Goal: Task Accomplishment & Management: Use online tool/utility

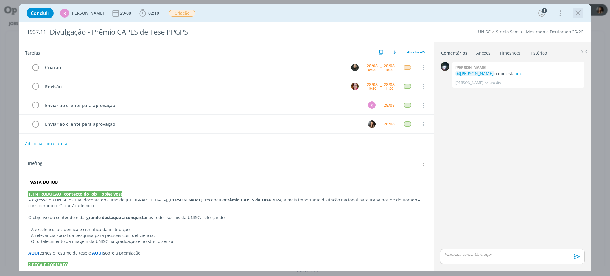
click at [579, 13] on icon "dialog" at bounding box center [578, 13] width 9 height 9
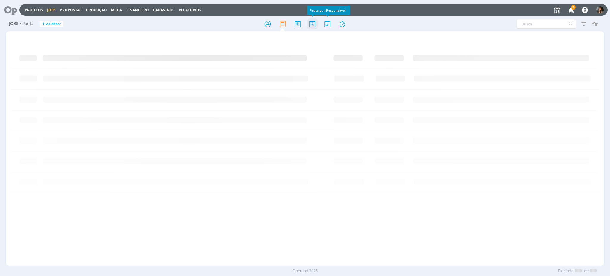
click at [314, 26] on icon at bounding box center [312, 24] width 11 height 12
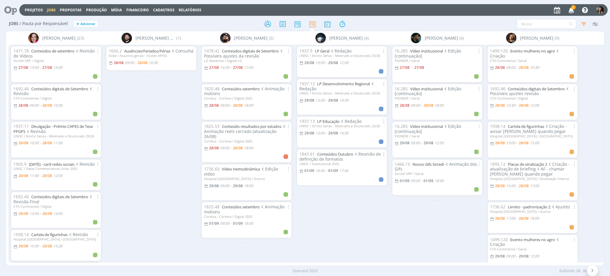
drag, startPoint x: 390, startPoint y: 254, endPoint x: 384, endPoint y: 246, distance: 10.2
click at [387, 251] on div "Bruna Bueno (23) 1471.78 Conteúdos de setembro Revisão de Vídeos Sicredi VRP / …" at bounding box center [305, 148] width 598 height 234
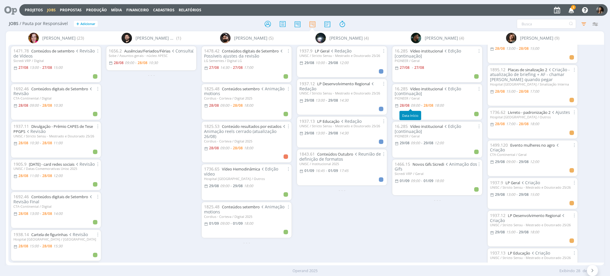
scroll to position [122, 0]
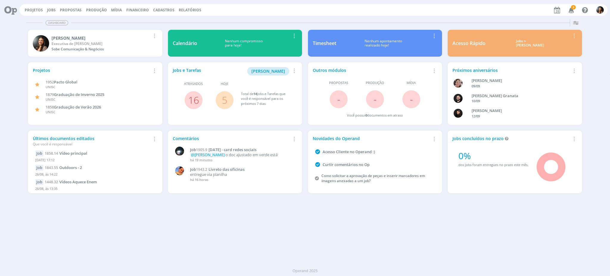
click at [241, 207] on div "Dashboard Salvar Selecione abaixo os cards desejados: Meus Meu Perfil Agenda Ti…" at bounding box center [305, 146] width 610 height 259
click at [192, 97] on link "16" at bounding box center [193, 100] width 11 height 13
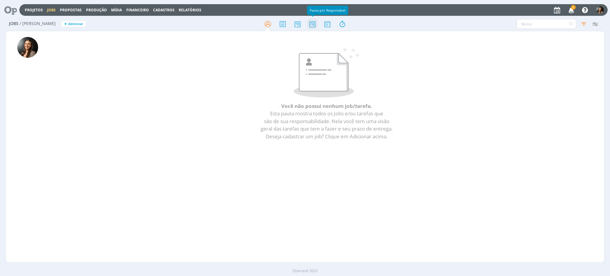
click at [312, 24] on icon at bounding box center [312, 24] width 11 height 12
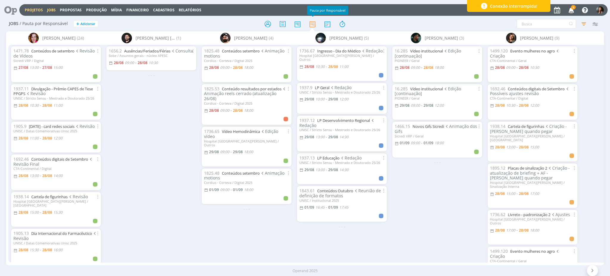
click at [36, 11] on link "Projetos" at bounding box center [34, 9] width 18 height 5
click at [35, 11] on link "Projetos" at bounding box center [34, 9] width 18 height 5
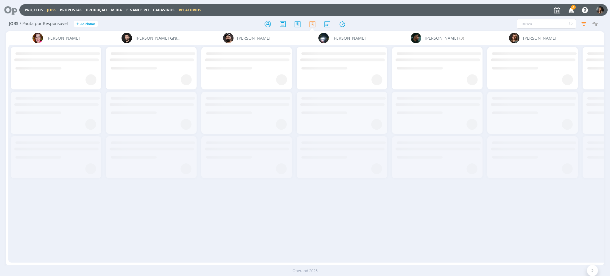
click at [186, 10] on link "Relatórios" at bounding box center [190, 9] width 23 height 5
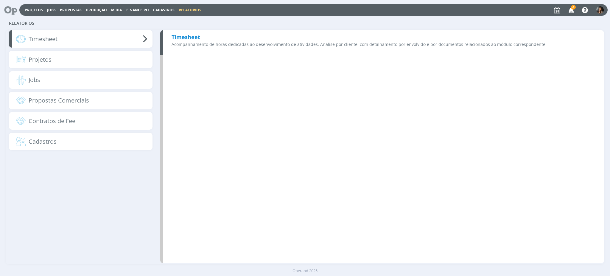
click at [210, 38] on div "Timesheet Acompanhamento de horas dedicadas ao desenvolvimento de atividades. A…" at bounding box center [382, 42] width 444 height 25
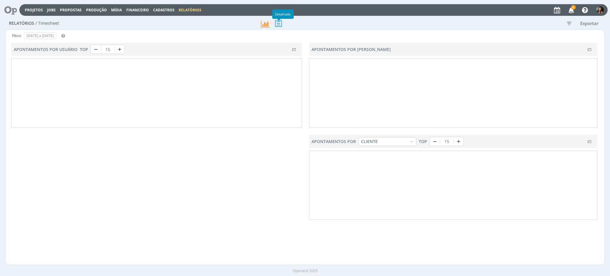
click at [278, 24] on icon at bounding box center [278, 23] width 13 height 12
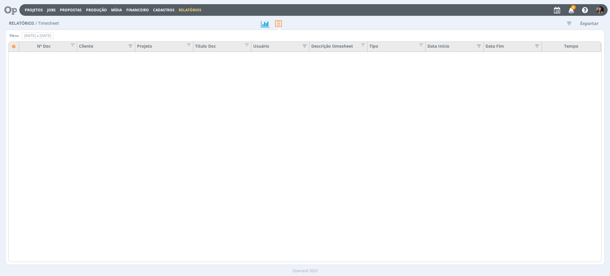
click at [317, 23] on icon "button" at bounding box center [569, 23] width 11 height 11
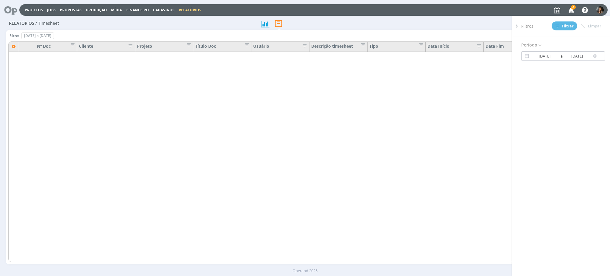
click at [317, 57] on input "31/08/2025" at bounding box center [577, 55] width 29 height 7
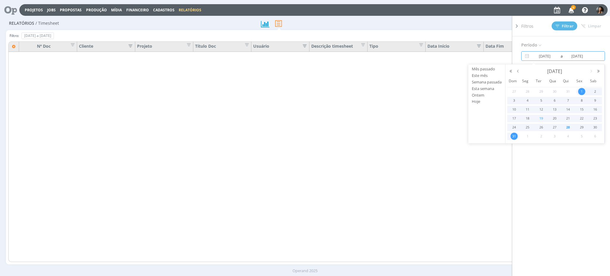
click at [317, 117] on span "19" at bounding box center [541, 118] width 7 height 7
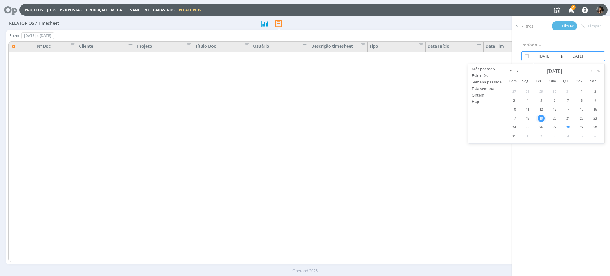
click at [317, 117] on span "19" at bounding box center [541, 118] width 7 height 7
type input "19/08/2025"
click at [317, 28] on button "Filtrar" at bounding box center [565, 25] width 26 height 9
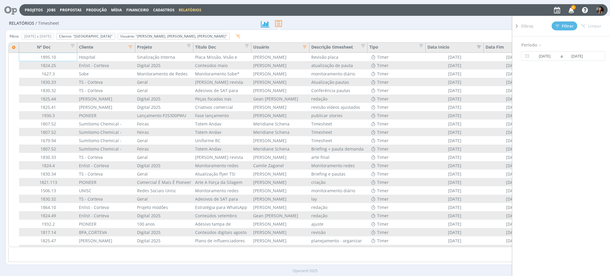
type input "01/08/2025"
type input "31/08/2025"
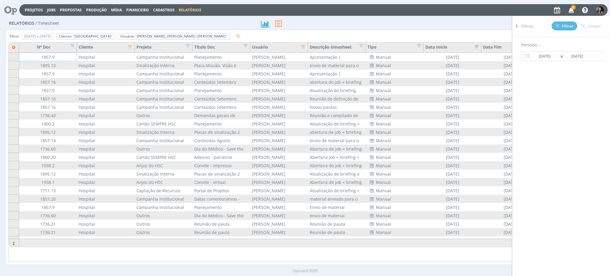
click at [131, 46] on icon "button" at bounding box center [128, 46] width 6 height 6
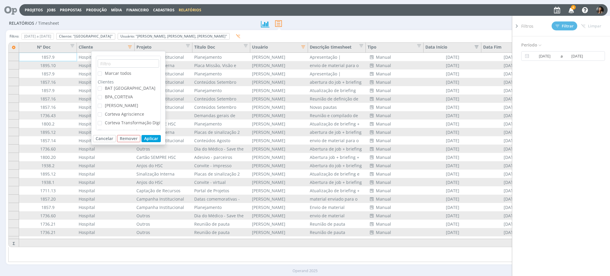
click at [102, 72] on span at bounding box center [100, 74] width 4 height 4
click at [102, 72] on input "Marcar todos" at bounding box center [102, 72] width 0 height 0
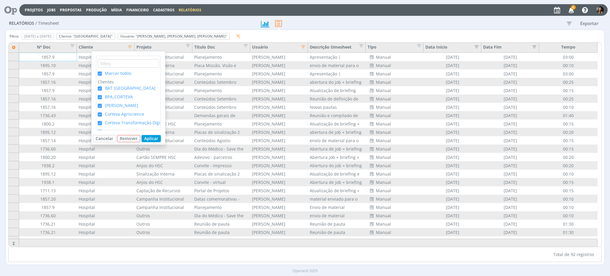
click at [100, 72] on span at bounding box center [100, 74] width 4 height 4
click at [102, 72] on input "Marcar todos" at bounding box center [102, 72] width 0 height 0
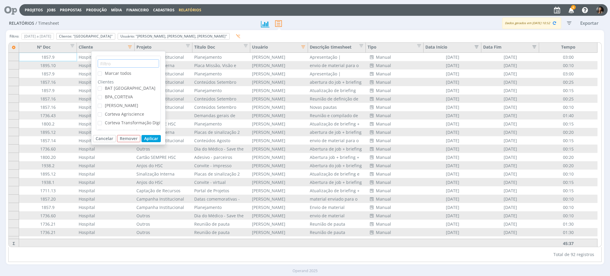
click at [130, 63] on input "text" at bounding box center [128, 63] width 61 height 8
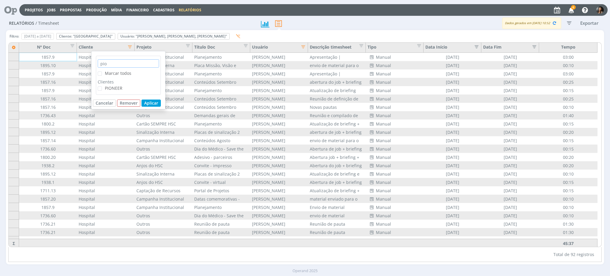
type input "pio"
click at [117, 85] on span "PIONEER" at bounding box center [114, 88] width 18 height 6
click at [102, 86] on input "PIONEER" at bounding box center [102, 86] width 0 height 0
click at [151, 104] on button "Aplicar" at bounding box center [151, 103] width 19 height 7
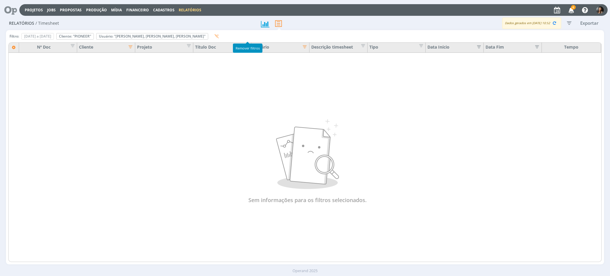
click at [221, 33] on button "button" at bounding box center [216, 35] width 10 height 7
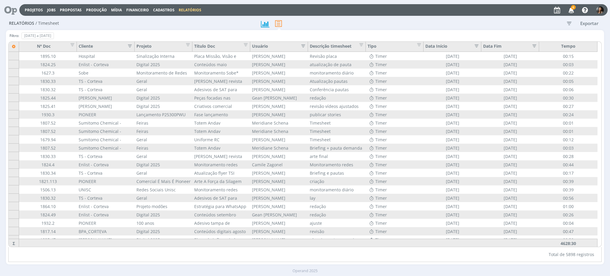
click at [303, 46] on icon "button" at bounding box center [302, 45] width 6 height 6
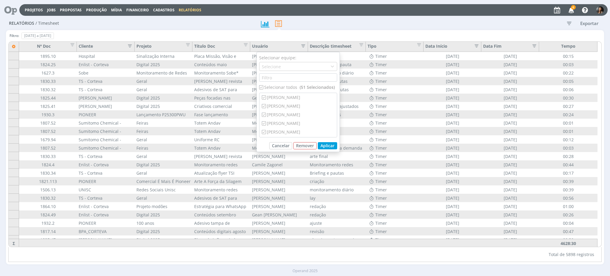
click at [261, 86] on input "checkbox" at bounding box center [261, 87] width 4 height 4
checkbox input "false"
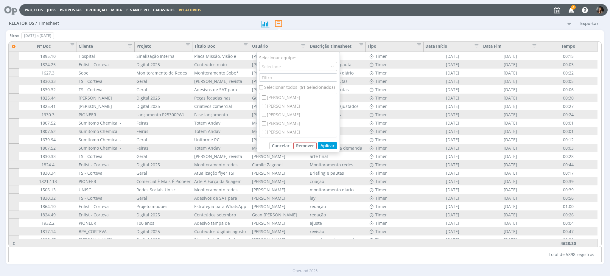
checkbox input "false"
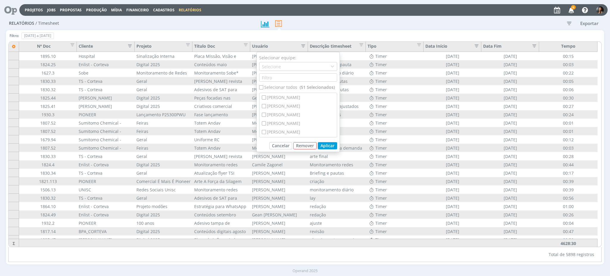
checkbox input "false"
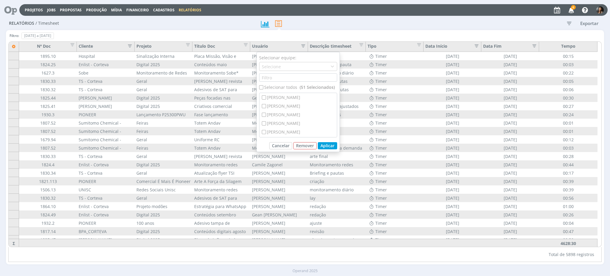
checkbox input "false"
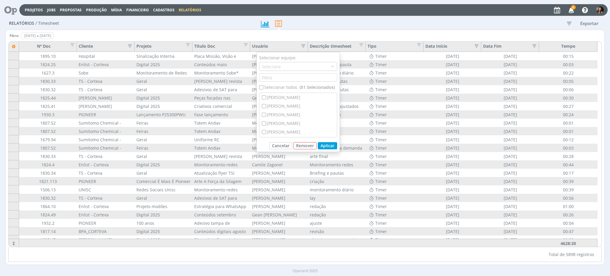
checkbox input "false"
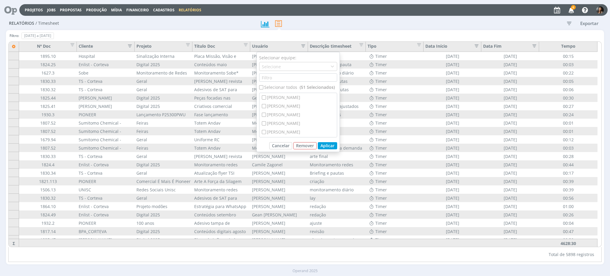
checkbox input "false"
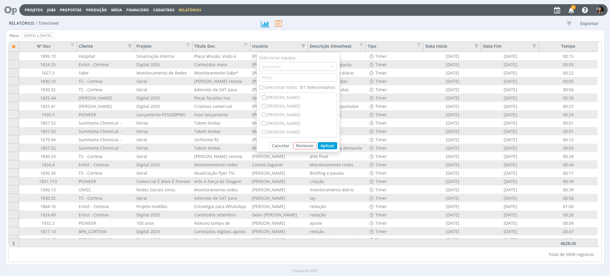
checkbox input "false"
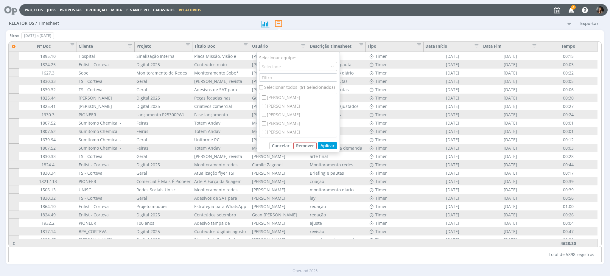
checkbox input "false"
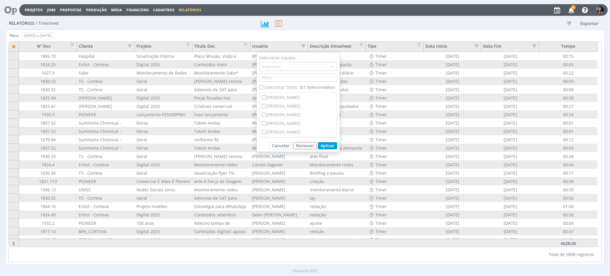
checkbox input "false"
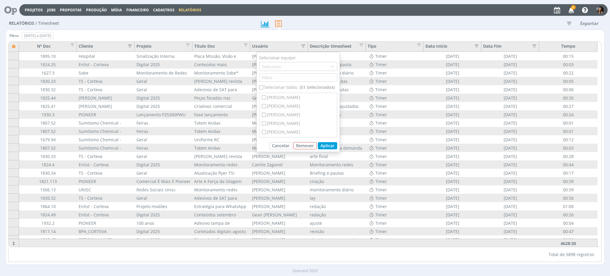
checkbox input "false"
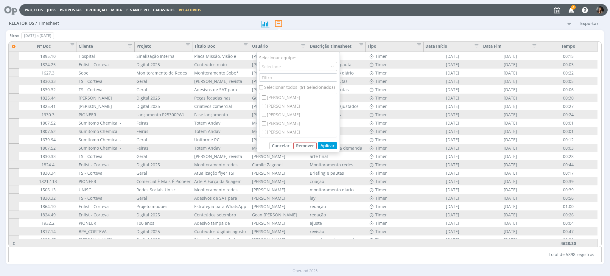
checkbox input "false"
click at [277, 117] on div "[PERSON_NAME]" at bounding box center [298, 123] width 77 height 9
checkbox input "true"
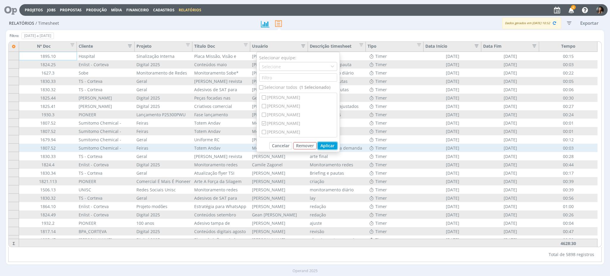
click at [317, 117] on button "Aplicar" at bounding box center [327, 145] width 19 height 7
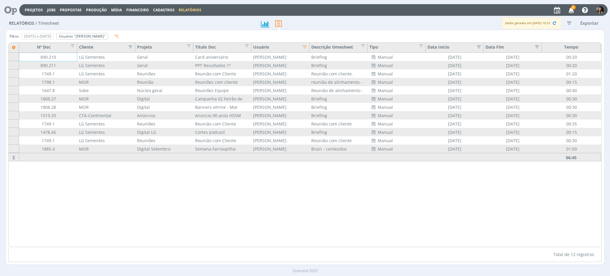
click at [305, 45] on icon "button" at bounding box center [303, 46] width 6 height 6
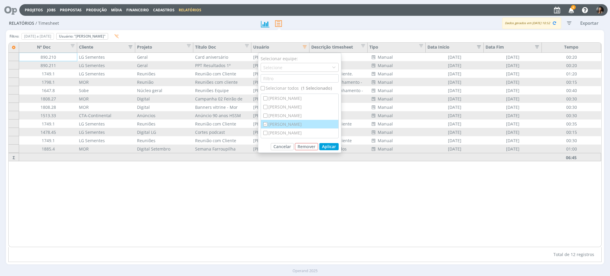
click at [269, 117] on div "[PERSON_NAME]" at bounding box center [299, 124] width 77 height 9
checkbox input "false"
click at [286, 117] on div "[PERSON_NAME]" at bounding box center [299, 121] width 77 height 9
checkbox input "true"
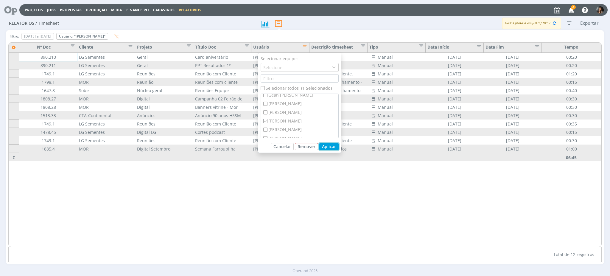
click at [317, 117] on button "Aplicar" at bounding box center [328, 146] width 19 height 7
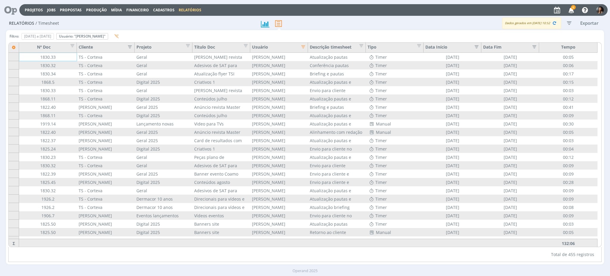
click at [317, 28] on icon "button" at bounding box center [569, 23] width 11 height 11
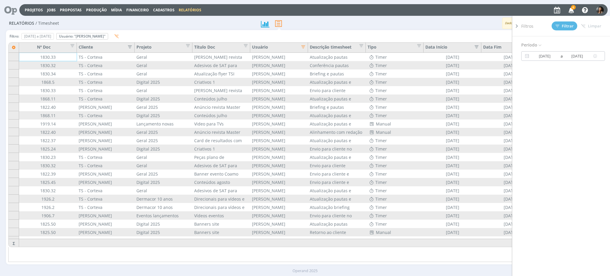
click at [317, 55] on span "a" at bounding box center [561, 55] width 4 height 7
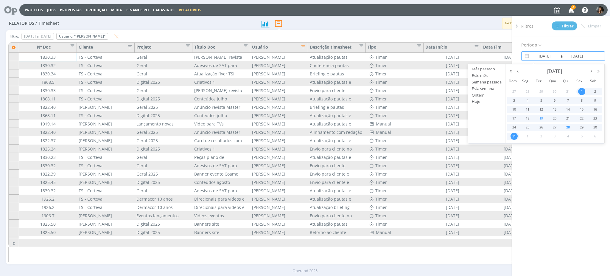
click at [317, 117] on span "19" at bounding box center [541, 118] width 7 height 7
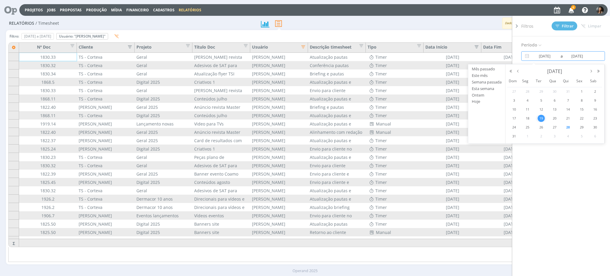
click at [317, 117] on span "19" at bounding box center [541, 118] width 7 height 7
type input "19/08/2025"
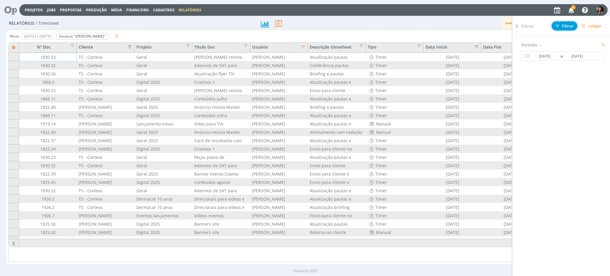
click at [317, 24] on icon at bounding box center [558, 26] width 4 height 4
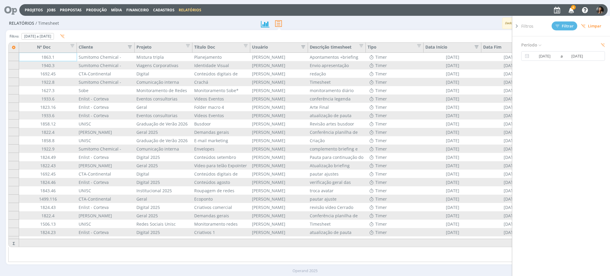
click at [317, 26] on icon at bounding box center [517, 26] width 6 height 6
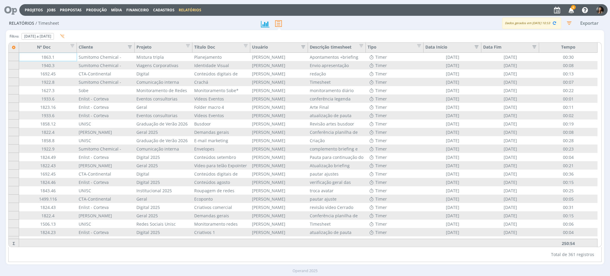
click at [304, 47] on icon "button" at bounding box center [302, 46] width 6 height 6
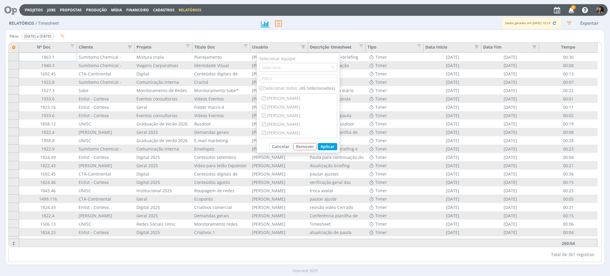
click at [260, 86] on input "checkbox" at bounding box center [261, 88] width 4 height 4
checkbox input "false"
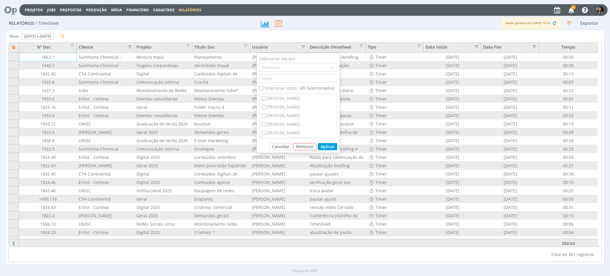
checkbox input "false"
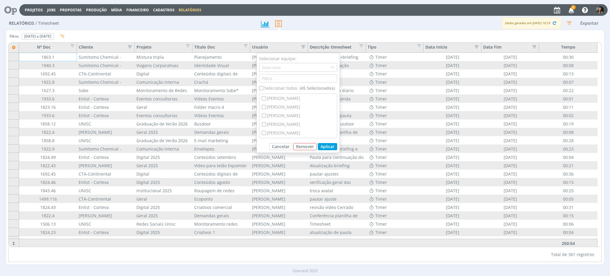
checkbox input "false"
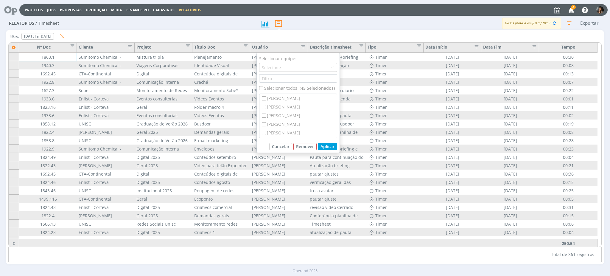
checkbox input "false"
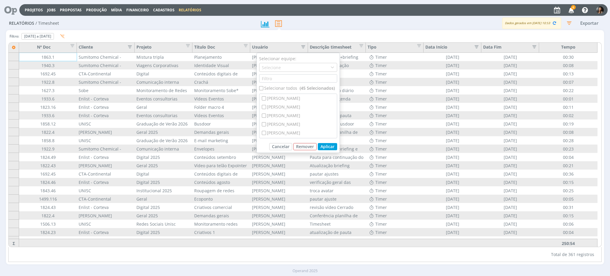
checkbox input "false"
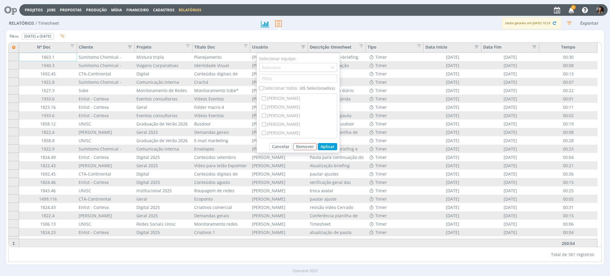
checkbox input "false"
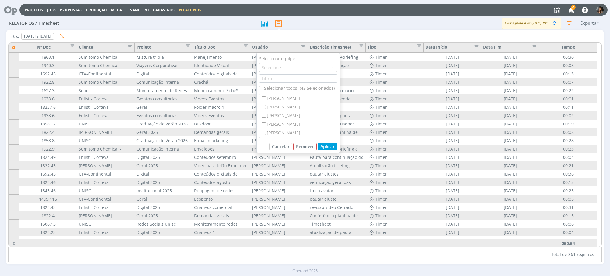
checkbox input "false"
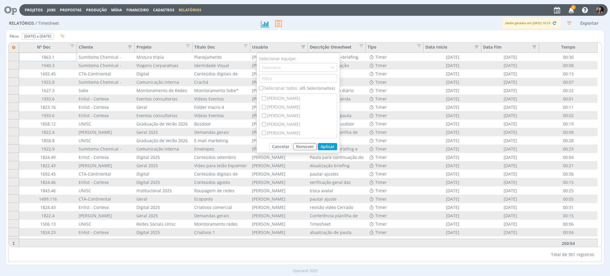
checkbox input "false"
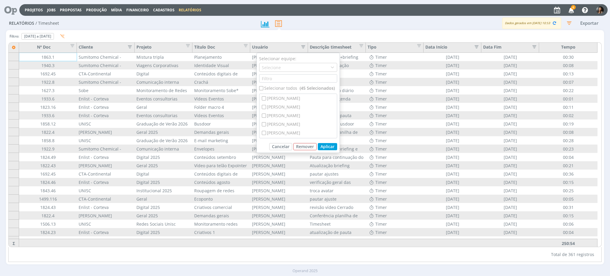
checkbox input "false"
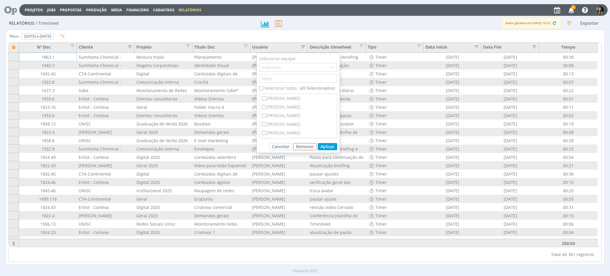
checkbox input "false"
click at [277, 66] on div "Selecione" at bounding box center [272, 67] width 20 height 6
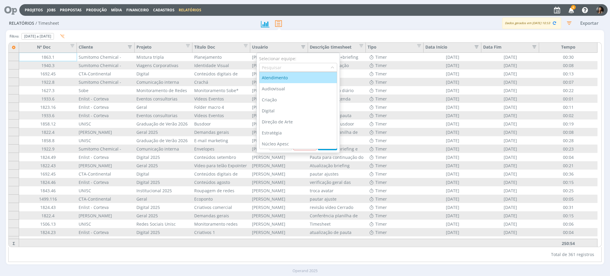
click at [280, 68] on input "text" at bounding box center [295, 67] width 71 height 8
click at [281, 76] on input "text" at bounding box center [298, 78] width 78 height 8
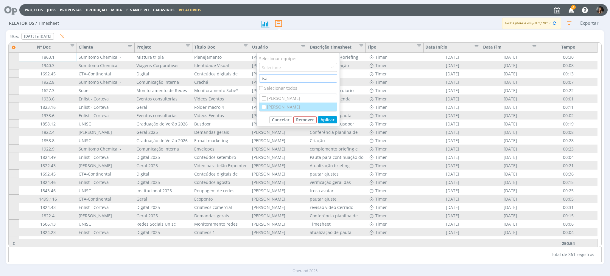
type input "isa"
click at [282, 106] on div "[PERSON_NAME]" at bounding box center [298, 107] width 77 height 9
checkbox input "true"
click at [317, 117] on button "Aplicar" at bounding box center [327, 119] width 19 height 7
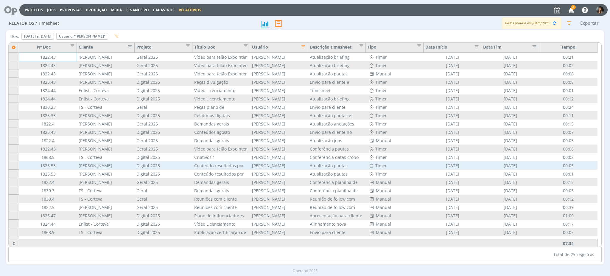
scroll to position [22, 0]
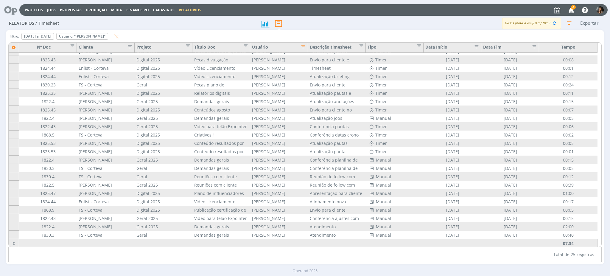
drag, startPoint x: 578, startPoint y: 246, endPoint x: 562, endPoint y: 243, distance: 16.1
click at [317, 117] on div "07:34" at bounding box center [568, 243] width 58 height 8
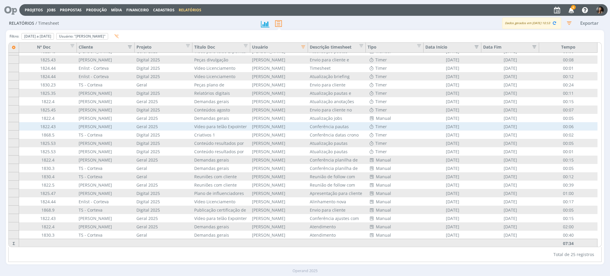
scroll to position [0, 0]
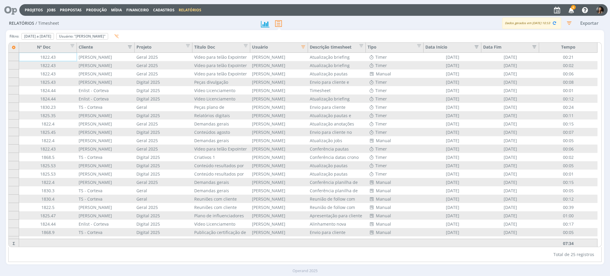
click at [317, 24] on icon "button" at bounding box center [569, 23] width 11 height 11
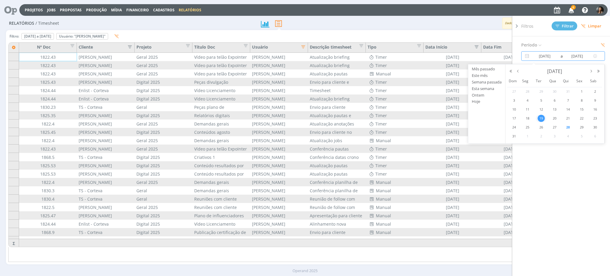
click at [317, 57] on input "19/08/2025" at bounding box center [545, 55] width 29 height 7
click at [317, 110] on span "14" at bounding box center [568, 109] width 7 height 7
type input "14/08/2025"
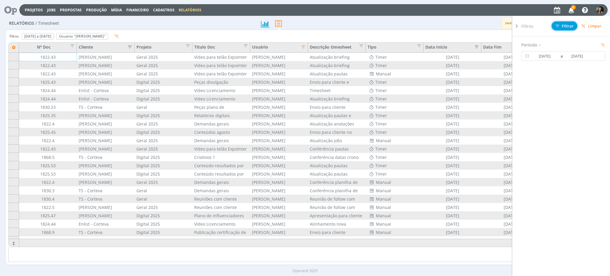
click at [317, 27] on span "Filtrar" at bounding box center [565, 26] width 18 height 4
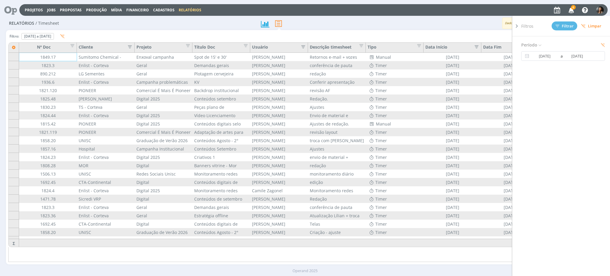
click at [304, 46] on icon "button" at bounding box center [302, 46] width 6 height 6
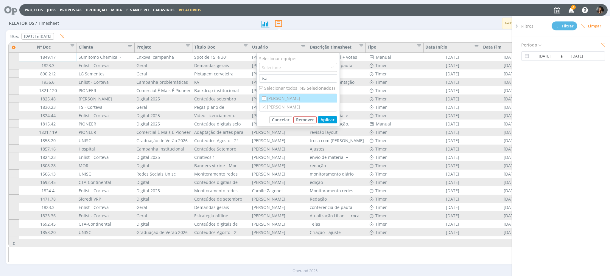
click at [262, 94] on div "[PERSON_NAME]" at bounding box center [298, 98] width 77 height 9
checkbox input "false"
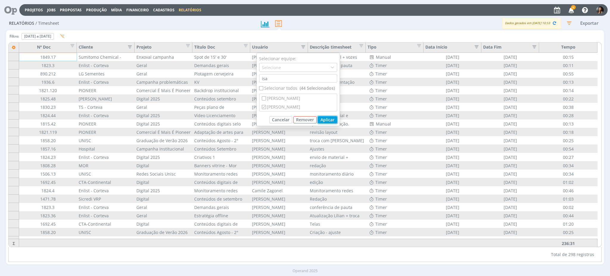
click at [317, 117] on button "Aplicar" at bounding box center [327, 119] width 19 height 7
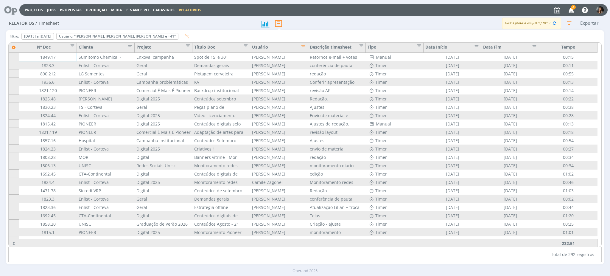
click at [129, 46] on icon "button" at bounding box center [128, 46] width 6 height 6
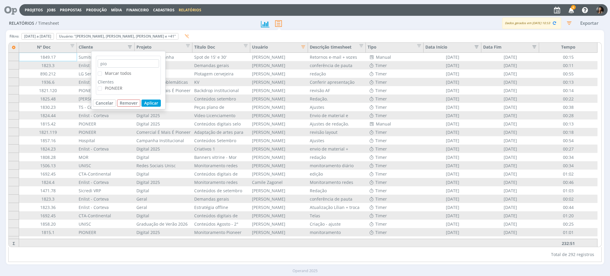
click at [109, 89] on span "PIONEER" at bounding box center [114, 88] width 18 height 6
click at [102, 86] on input "PIONEER" at bounding box center [102, 86] width 0 height 0
click at [150, 103] on button "Aplicar" at bounding box center [151, 103] width 19 height 7
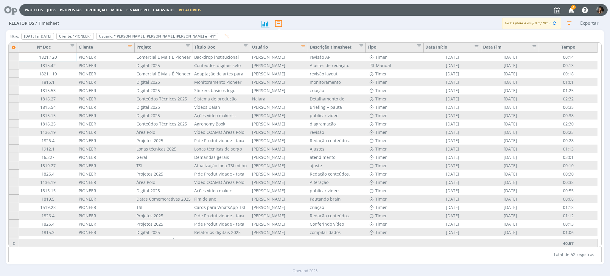
click at [303, 45] on icon "button" at bounding box center [302, 46] width 6 height 6
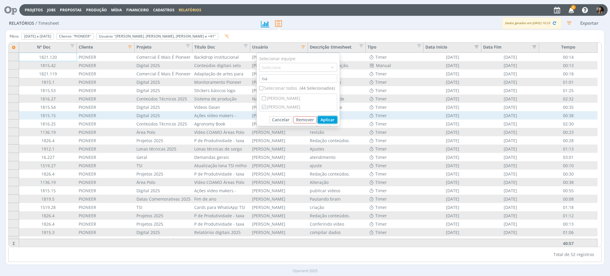
drag, startPoint x: 325, startPoint y: 123, endPoint x: 327, endPoint y: 118, distance: 5.8
click at [317, 117] on button "Aplicar" at bounding box center [327, 119] width 19 height 7
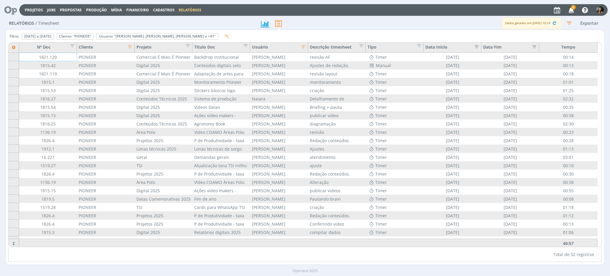
click at [131, 45] on icon "button" at bounding box center [128, 46] width 6 height 6
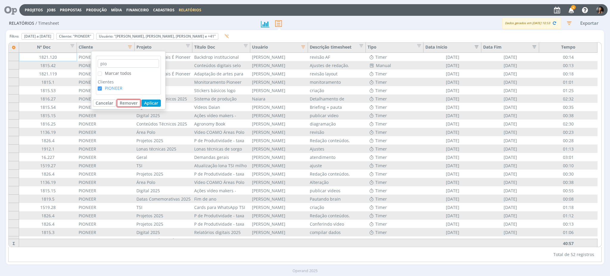
click at [129, 102] on button "Remover" at bounding box center [128, 103] width 23 height 7
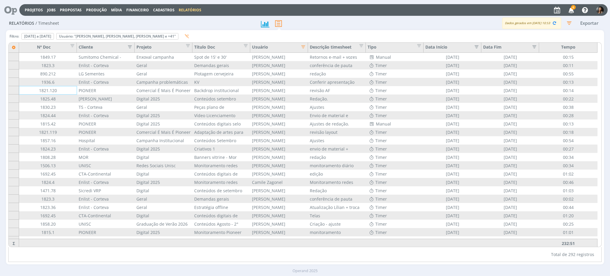
drag, startPoint x: 334, startPoint y: 15, endPoint x: 326, endPoint y: 26, distance: 13.4
click at [317, 15] on div "Projetos Jobs Propostas Produção Mídia Financeiro Cadastros Relatórios 6 Notifi…" at bounding box center [313, 10] width 589 height 12
click at [303, 46] on icon "button" at bounding box center [302, 46] width 6 height 6
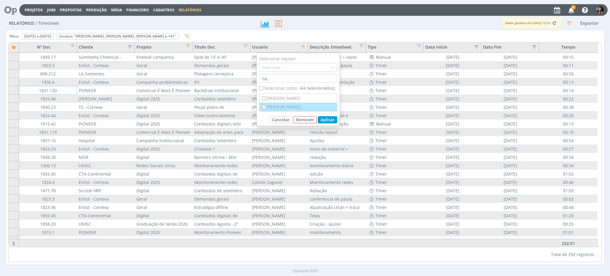
click at [274, 107] on div "[PERSON_NAME]" at bounding box center [298, 107] width 77 height 9
checkbox input "true"
click at [317, 117] on button "Aplicar" at bounding box center [327, 119] width 19 height 7
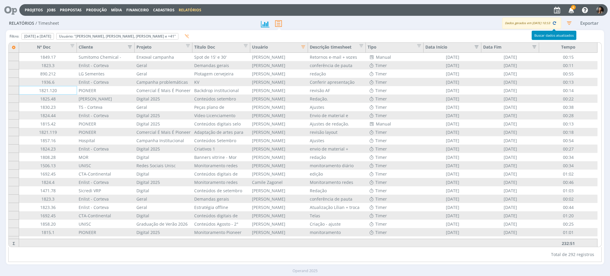
click at [317, 21] on icon "button" at bounding box center [554, 22] width 5 height 5
click at [128, 36] on icon "Remover" at bounding box center [118, 37] width 20 height 4
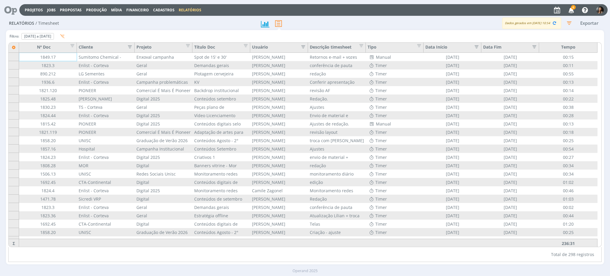
click at [301, 46] on icon "button" at bounding box center [302, 46] width 6 height 6
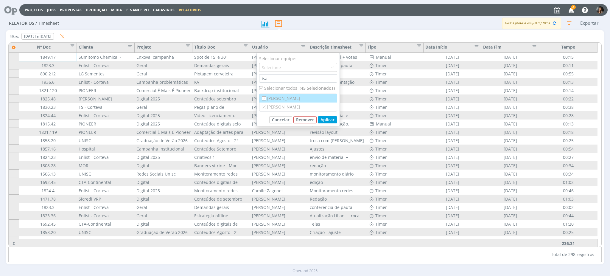
click at [264, 97] on input "checkbox" at bounding box center [264, 98] width 4 height 4
checkbox input "false"
click at [273, 78] on input "isa" at bounding box center [298, 78] width 78 height 8
click at [317, 117] on button "Aplicar" at bounding box center [327, 119] width 19 height 7
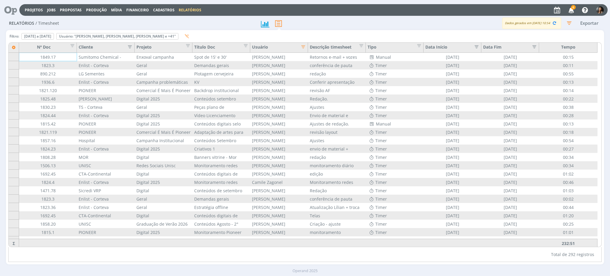
click at [303, 47] on icon "button" at bounding box center [302, 46] width 6 height 6
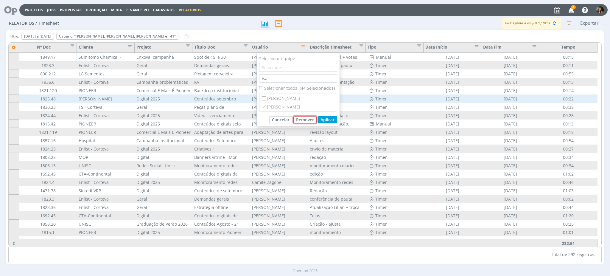
drag, startPoint x: 303, startPoint y: 119, endPoint x: 308, endPoint y: 103, distance: 17.2
click at [304, 117] on button "Remover" at bounding box center [305, 119] width 23 height 7
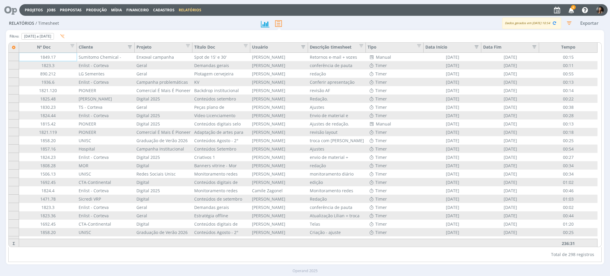
click at [302, 44] on icon "button" at bounding box center [302, 46] width 6 height 6
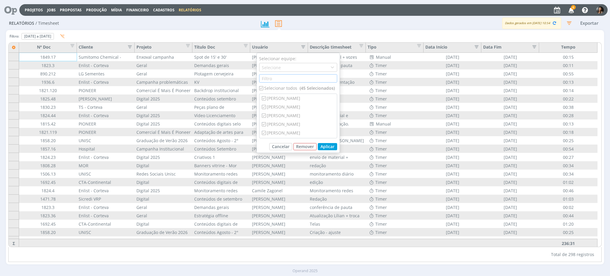
click at [274, 77] on input "text" at bounding box center [298, 78] width 78 height 8
click at [260, 87] on input "checkbox" at bounding box center [261, 88] width 4 height 4
checkbox input "false"
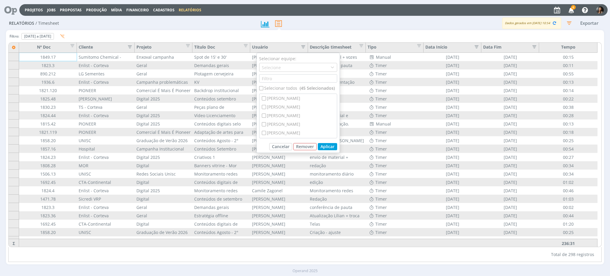
checkbox input "false"
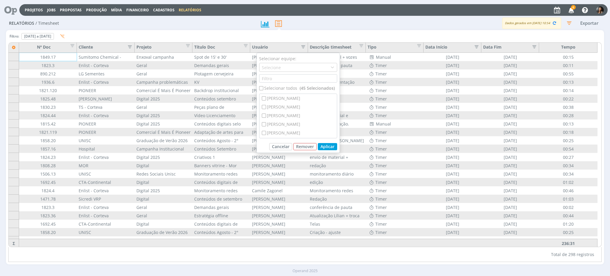
checkbox input "false"
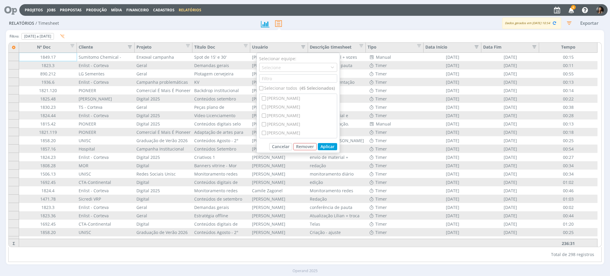
checkbox input "false"
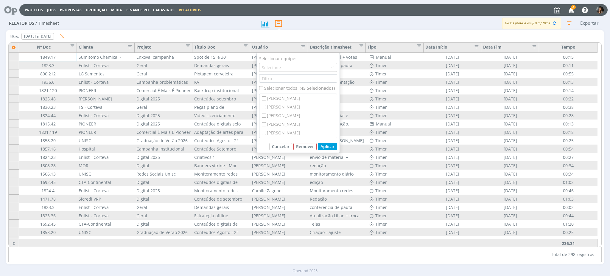
checkbox input "false"
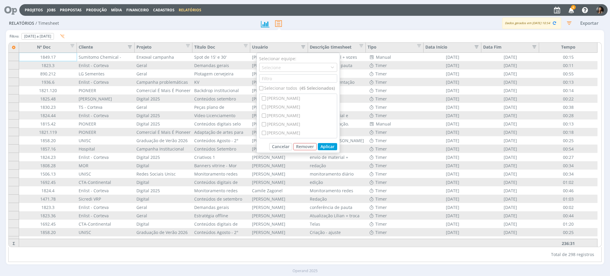
checkbox input "false"
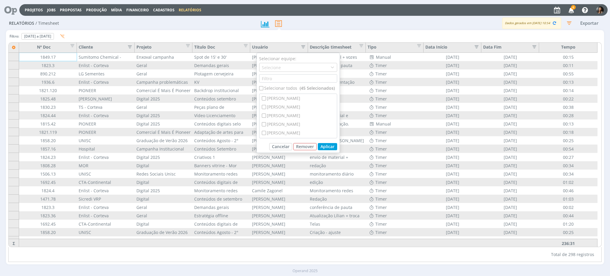
checkbox input "false"
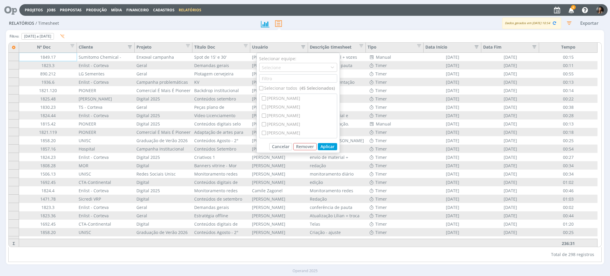
checkbox input "false"
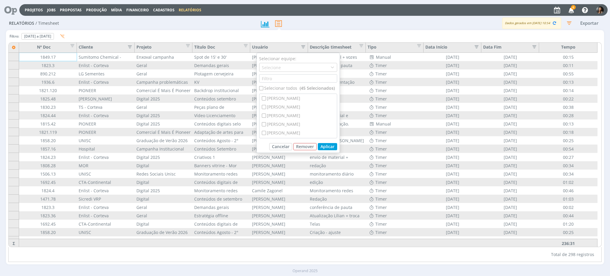
checkbox input "false"
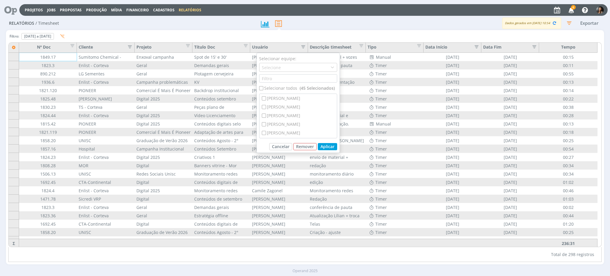
checkbox input "false"
click at [266, 80] on input "text" at bounding box center [298, 78] width 78 height 8
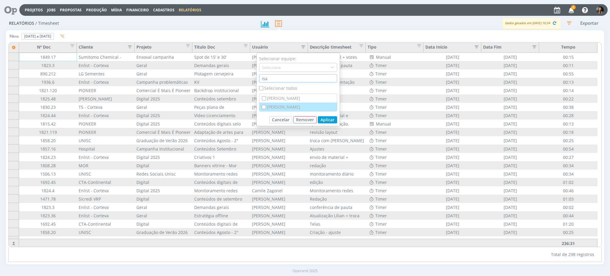
type input "isa"
click at [286, 107] on div "[PERSON_NAME]" at bounding box center [298, 107] width 77 height 9
checkbox input "true"
click at [317, 117] on button "Aplicar" at bounding box center [327, 119] width 19 height 7
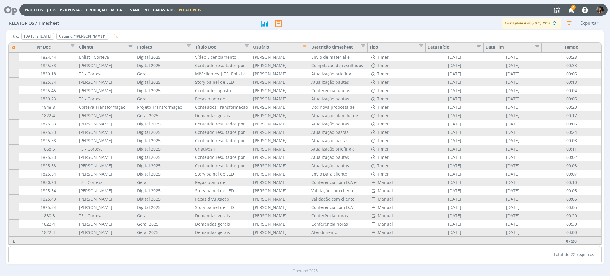
click at [304, 47] on icon "button" at bounding box center [303, 46] width 6 height 6
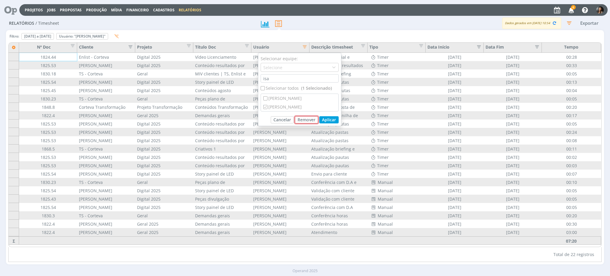
click at [305, 117] on button "Remover" at bounding box center [306, 119] width 23 height 7
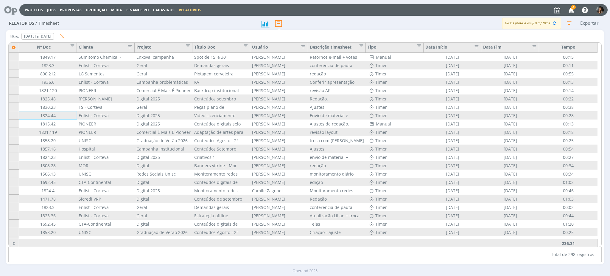
click at [303, 44] on icon "button" at bounding box center [302, 46] width 6 height 6
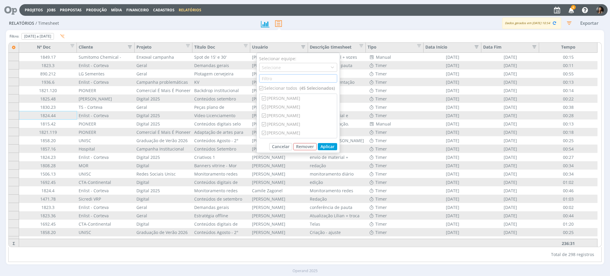
click at [289, 77] on input "text" at bounding box center [298, 78] width 78 height 8
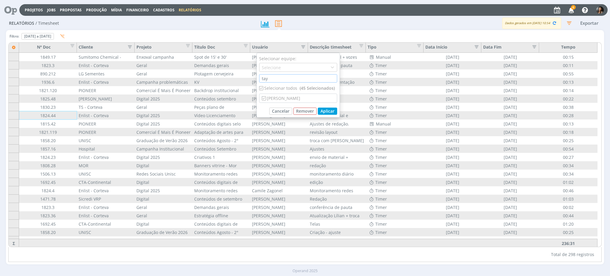
type input "tay"
click at [317, 111] on button "Aplicar" at bounding box center [327, 111] width 19 height 7
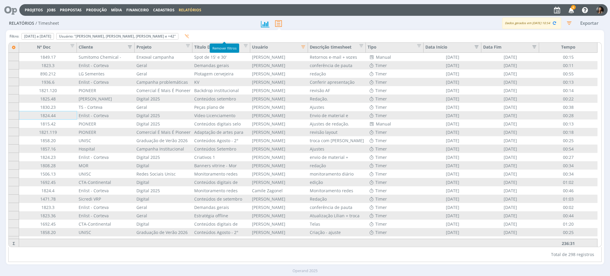
click at [189, 37] on icon "button" at bounding box center [187, 36] width 4 height 4
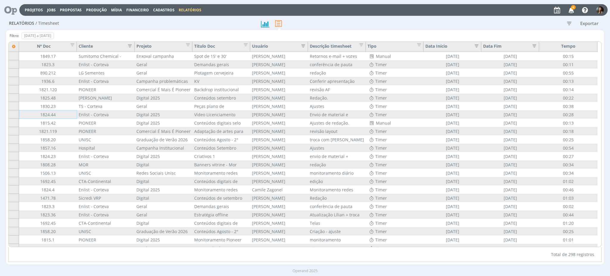
click at [303, 45] on icon "button" at bounding box center [302, 45] width 6 height 6
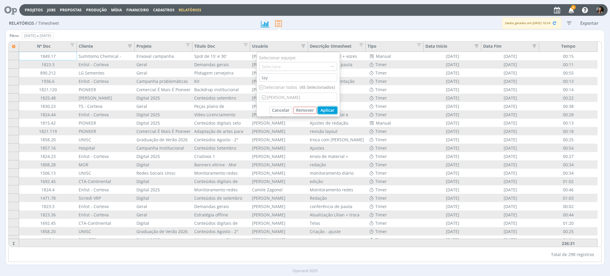
click at [317, 110] on button "Aplicar" at bounding box center [327, 110] width 19 height 7
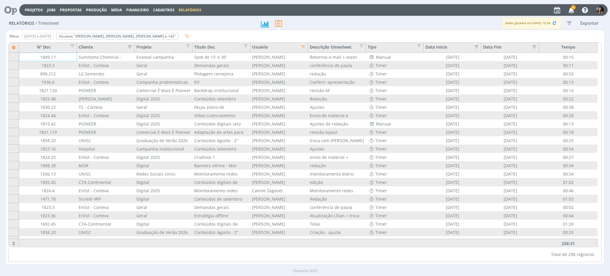
click at [303, 45] on icon "button" at bounding box center [302, 46] width 6 height 6
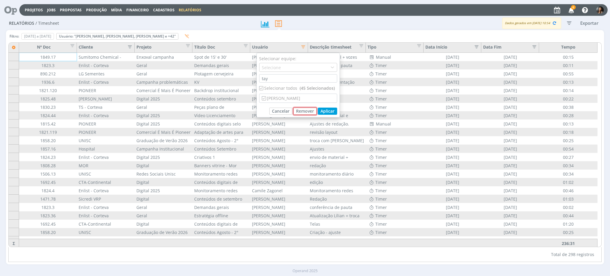
click at [304, 113] on button "Remover" at bounding box center [305, 111] width 23 height 7
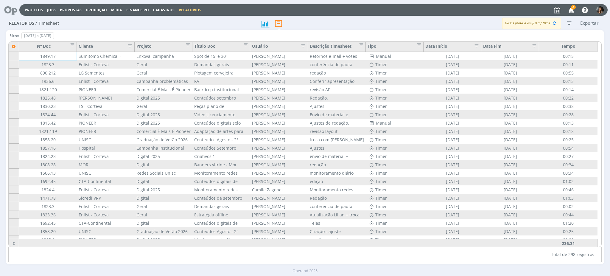
click at [307, 45] on div "Usuário" at bounding box center [279, 47] width 58 height 10
click at [302, 47] on icon "button" at bounding box center [302, 45] width 6 height 6
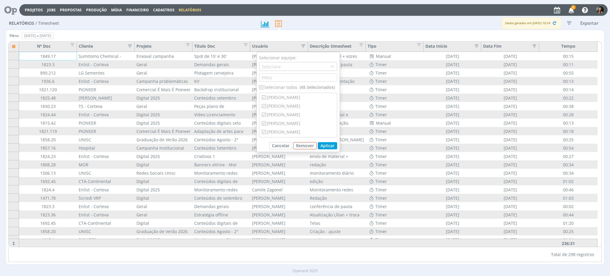
drag, startPoint x: 261, startPoint y: 88, endPoint x: 269, endPoint y: 83, distance: 8.5
click at [261, 88] on input "checkbox" at bounding box center [261, 87] width 4 height 4
checkbox input "false"
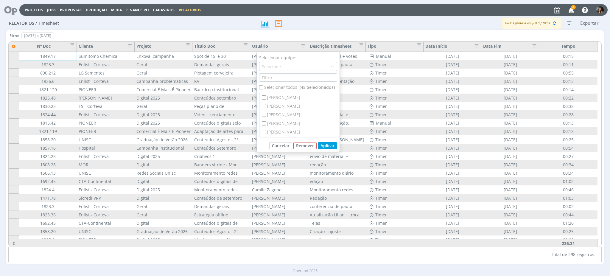
checkbox input "false"
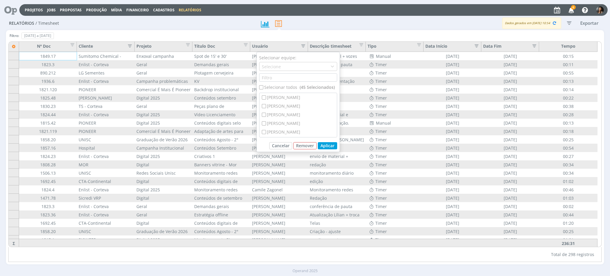
checkbox input "false"
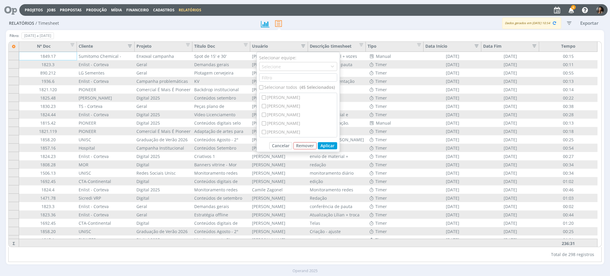
checkbox input "false"
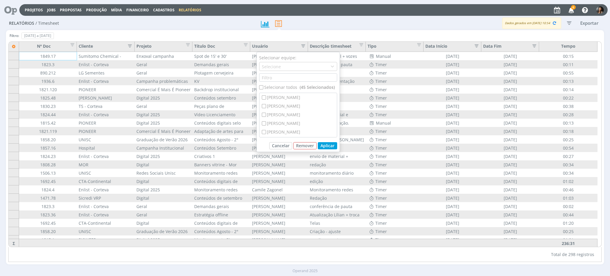
checkbox input "false"
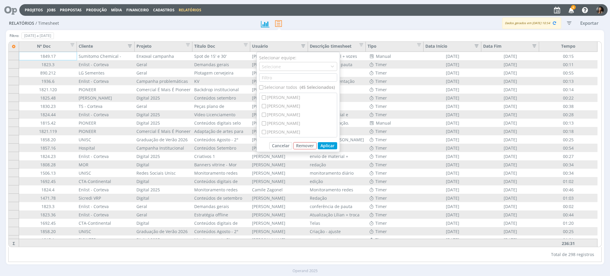
checkbox input "false"
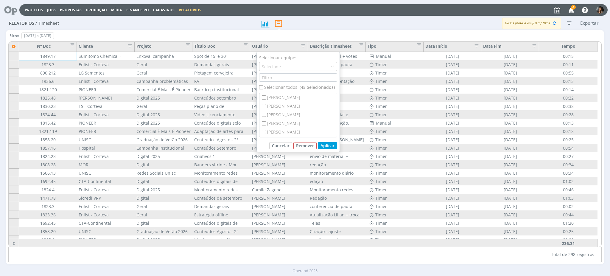
checkbox input "false"
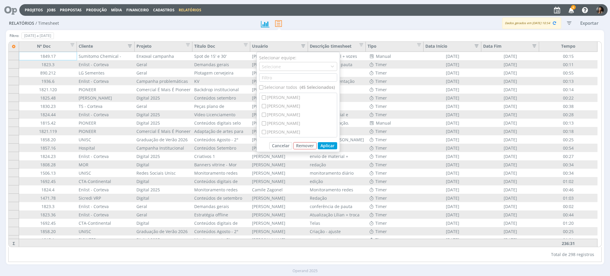
checkbox input "false"
click at [274, 78] on input "text" at bounding box center [298, 77] width 78 height 8
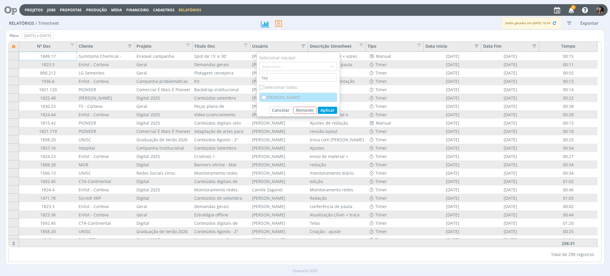
click at [283, 98] on div "[PERSON_NAME]" at bounding box center [298, 97] width 77 height 9
click at [317, 111] on button "Aplicar" at bounding box center [327, 110] width 19 height 7
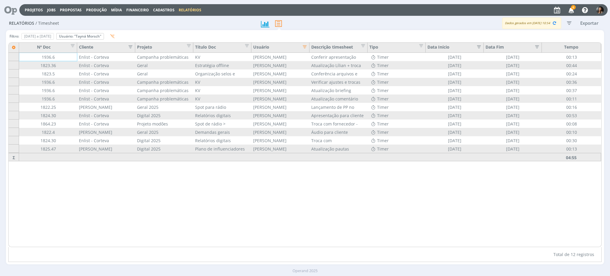
click at [317, 117] on div "Nº Doc Cliente Projeto Título Doc Usuário Descrição timesheet Tipo Data Início …" at bounding box center [305, 145] width 593 height 204
click at [317, 25] on icon "button" at bounding box center [569, 23] width 11 height 11
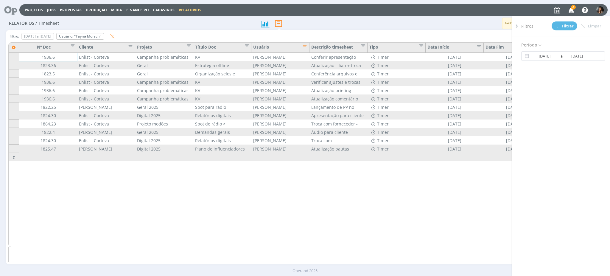
click at [317, 25] on icon at bounding box center [517, 26] width 6 height 6
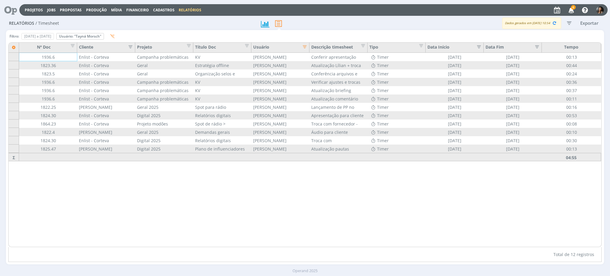
click at [314, 23] on div at bounding box center [305, 23] width 100 height 13
click at [317, 117] on div "Nº Doc Cliente Projeto Título Doc Usuário Descrição timesheet Tipo Data Início …" at bounding box center [305, 145] width 593 height 204
click at [317, 23] on icon "button" at bounding box center [569, 23] width 11 height 11
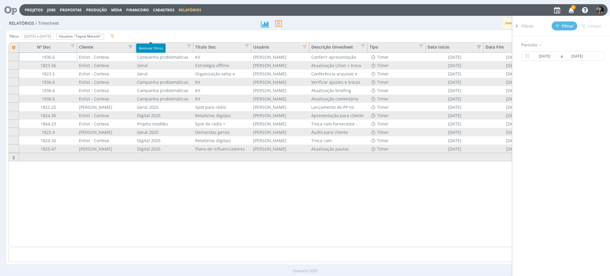
click at [115, 35] on icon "button" at bounding box center [113, 36] width 4 height 4
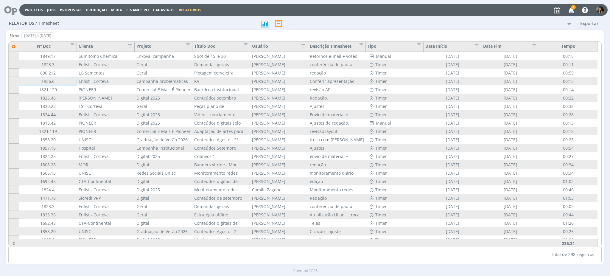
click at [317, 23] on icon "button" at bounding box center [569, 23] width 11 height 11
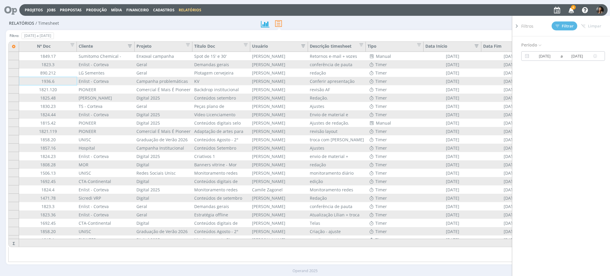
click at [317, 56] on input "31/08/2025" at bounding box center [577, 55] width 29 height 7
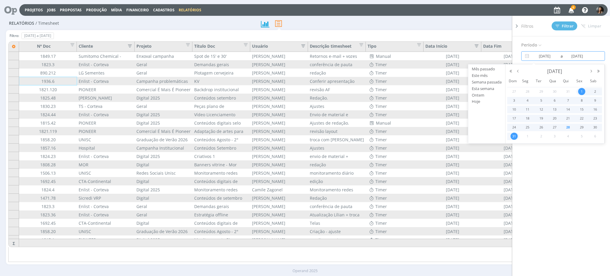
click at [317, 91] on span "1" at bounding box center [581, 91] width 7 height 7
click at [317, 117] on span "31" at bounding box center [514, 136] width 7 height 7
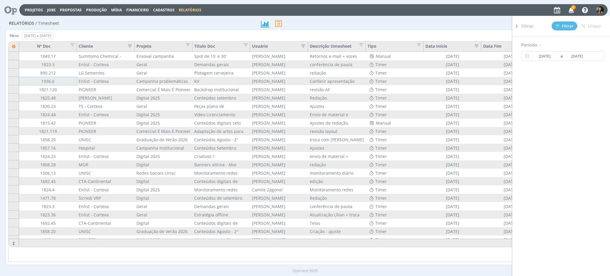
click at [317, 27] on icon at bounding box center [517, 26] width 6 height 6
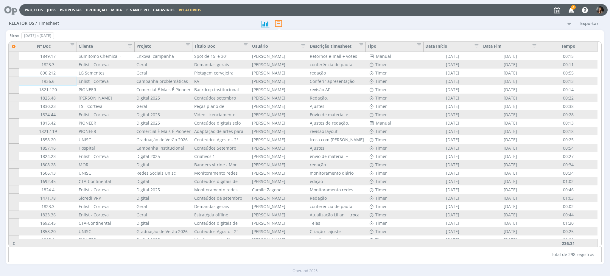
click at [317, 19] on div "Exportar" at bounding box center [479, 23] width 249 height 11
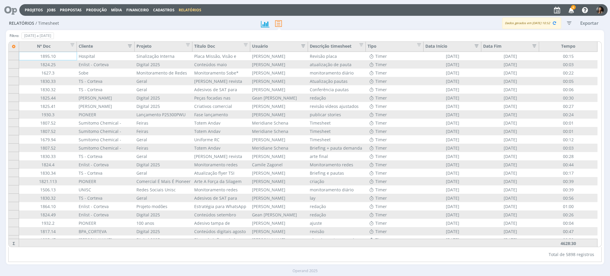
click at [130, 46] on icon "button" at bounding box center [128, 45] width 6 height 6
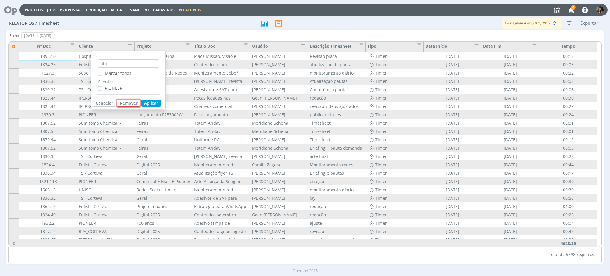
click at [126, 105] on button "Remover" at bounding box center [128, 103] width 23 height 7
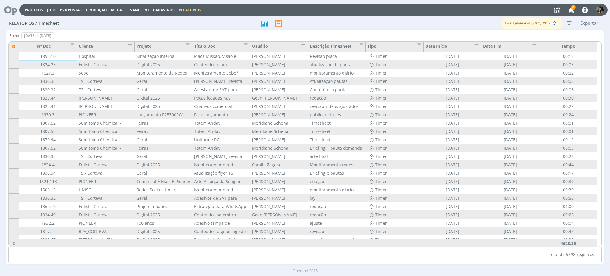
click at [303, 46] on icon "button" at bounding box center [302, 45] width 6 height 6
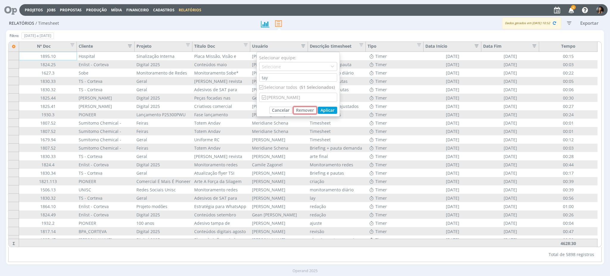
drag, startPoint x: 306, startPoint y: 110, endPoint x: 291, endPoint y: 46, distance: 65.5
click at [305, 110] on button "Remover" at bounding box center [305, 110] width 23 height 7
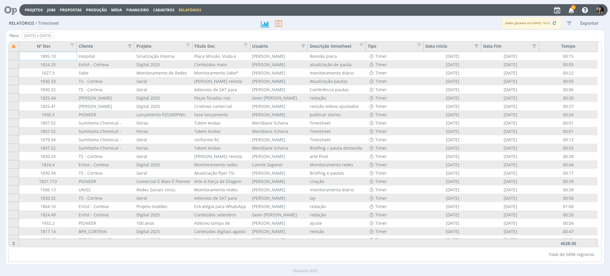
click at [303, 46] on icon "button" at bounding box center [302, 45] width 6 height 6
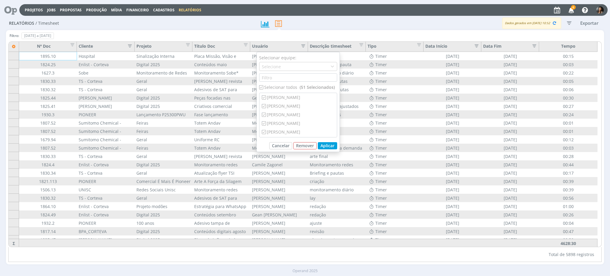
click at [264, 86] on div "Selecionar todos (51 Selecionados)" at bounding box center [298, 87] width 78 height 6
click at [286, 100] on div "[PERSON_NAME]" at bounding box center [298, 101] width 77 height 9
click at [285, 97] on div "[PERSON_NAME]" at bounding box center [298, 97] width 77 height 9
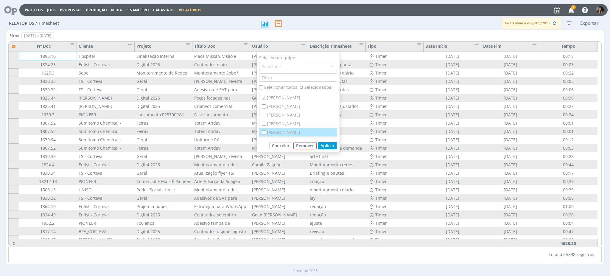
click at [291, 117] on div "[PERSON_NAME]" at bounding box center [298, 132] width 77 height 9
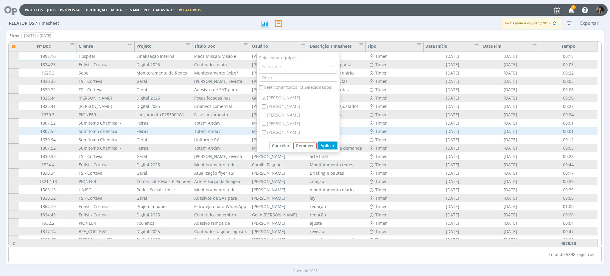
drag, startPoint x: 323, startPoint y: 145, endPoint x: 305, endPoint y: 134, distance: 20.9
click at [317, 117] on button "Aplicar" at bounding box center [327, 145] width 19 height 7
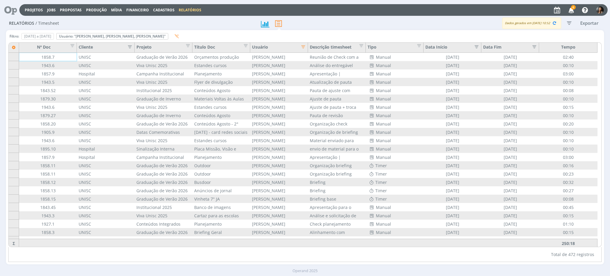
click at [129, 46] on icon "button" at bounding box center [128, 46] width 6 height 6
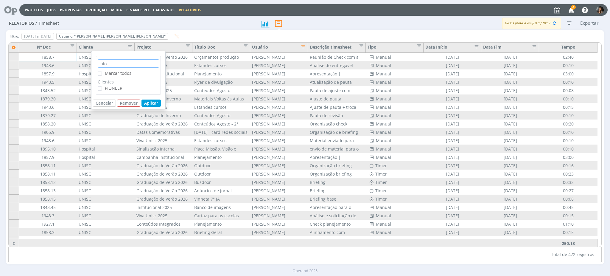
drag, startPoint x: 115, startPoint y: 63, endPoint x: 97, endPoint y: 62, distance: 18.8
click at [97, 62] on div "pio Marcar todos Clientes PIONEER" at bounding box center [128, 75] width 65 height 39
click at [114, 89] on span "UNISC" at bounding box center [111, 88] width 13 height 6
click at [102, 86] on input "UNISC" at bounding box center [102, 86] width 0 height 0
click at [150, 104] on button "Aplicar" at bounding box center [151, 103] width 19 height 7
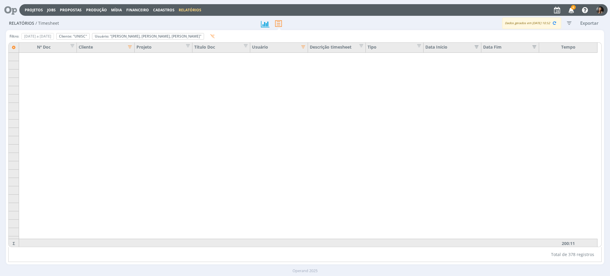
scroll to position [0, 0]
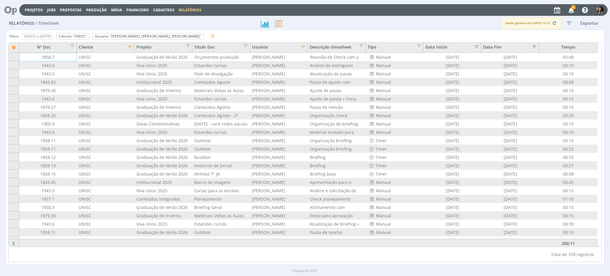
click at [129, 45] on icon "button" at bounding box center [128, 46] width 6 height 6
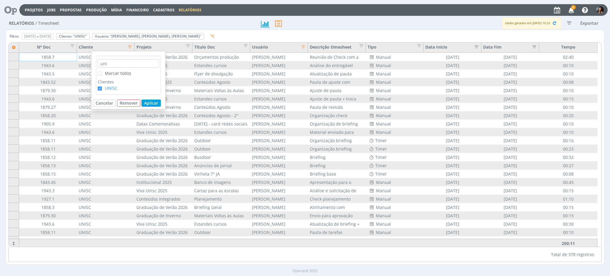
click at [107, 88] on span "UNISC" at bounding box center [111, 88] width 13 height 6
click at [102, 86] on input "UNISC" at bounding box center [102, 86] width 0 height 0
click at [122, 62] on input "uni" at bounding box center [128, 63] width 61 height 8
click at [149, 87] on button "Aplicar" at bounding box center [151, 87] width 19 height 7
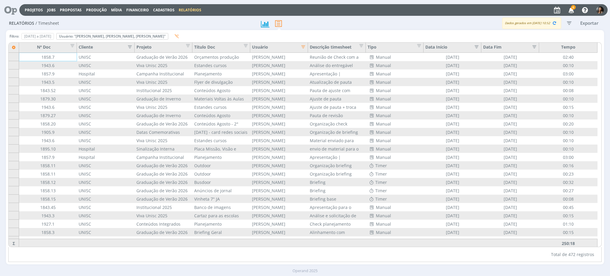
click at [127, 48] on icon "button" at bounding box center [128, 46] width 6 height 6
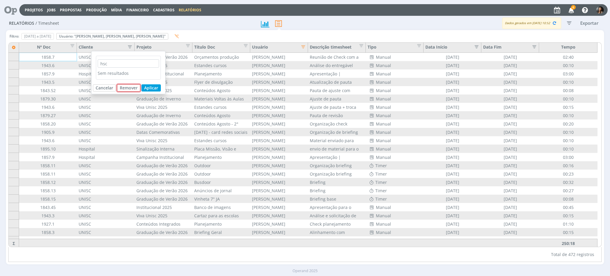
click at [126, 89] on button "Remover" at bounding box center [128, 87] width 23 height 7
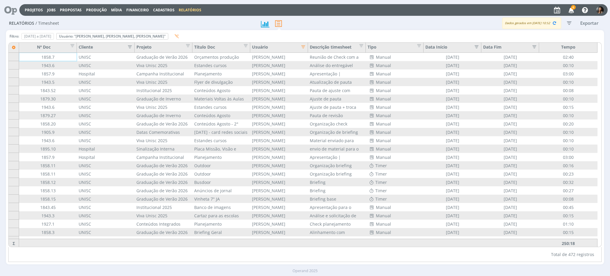
click at [131, 46] on icon "button" at bounding box center [128, 46] width 6 height 6
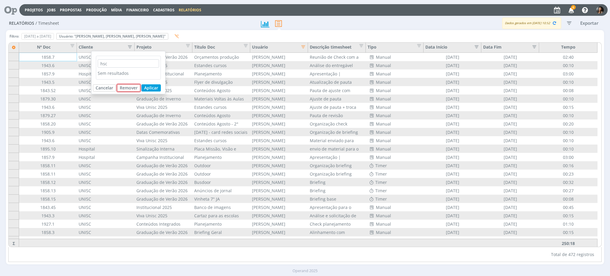
click at [121, 88] on button "Remover" at bounding box center [128, 87] width 23 height 7
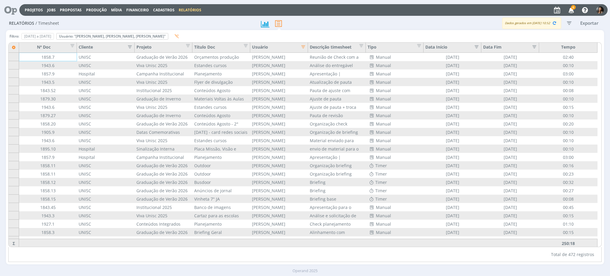
drag, startPoint x: 131, startPoint y: 47, endPoint x: 128, endPoint y: 50, distance: 4.2
click at [130, 47] on icon "button" at bounding box center [128, 46] width 6 height 6
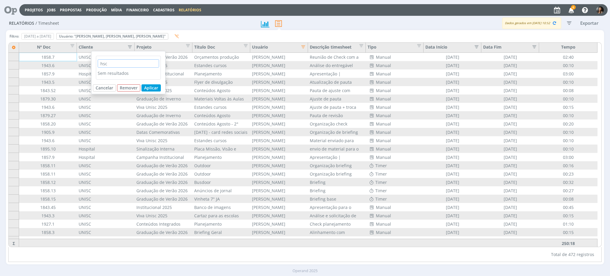
click at [122, 63] on input "hsc" at bounding box center [128, 63] width 61 height 8
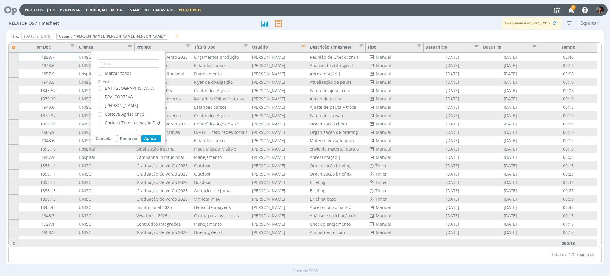
click at [103, 71] on span "Marcar todos" at bounding box center [117, 73] width 30 height 6
click at [102, 72] on input "Marcar todos" at bounding box center [102, 72] width 0 height 0
click at [104, 71] on span "Marcar todos" at bounding box center [117, 73] width 30 height 6
click at [102, 72] on input "Marcar todos" at bounding box center [102, 72] width 0 height 0
click at [123, 63] on input "text" at bounding box center [128, 63] width 61 height 8
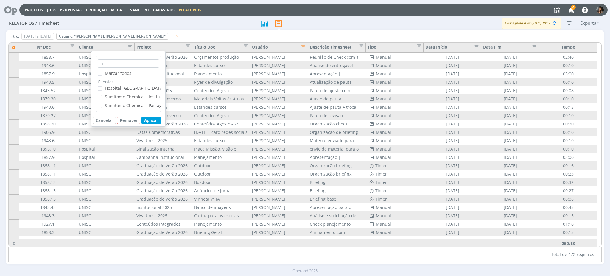
click at [126, 89] on span "Hospital [GEOGRAPHIC_DATA]" at bounding box center [134, 88] width 59 height 6
click at [102, 86] on input "Hospital [GEOGRAPHIC_DATA]" at bounding box center [102, 86] width 0 height 0
click at [157, 117] on button "Aplicar" at bounding box center [151, 120] width 19 height 7
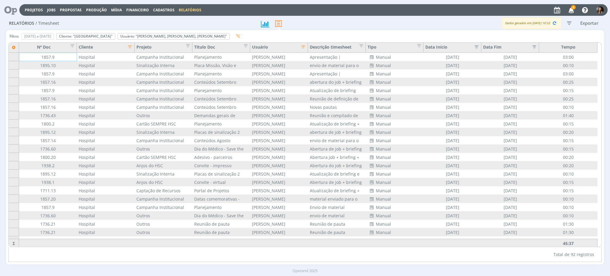
click at [317, 28] on div "Dados gerados em 28/08 às 10:52 Exportar" at bounding box center [479, 23] width 249 height 11
click at [317, 25] on icon "button" at bounding box center [554, 22] width 5 height 5
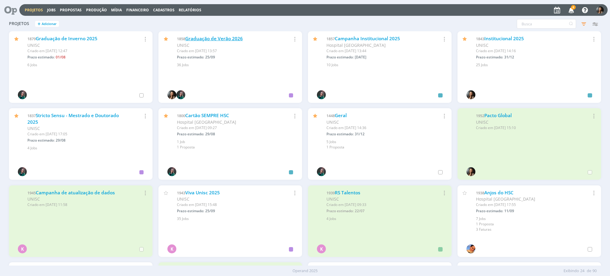
click at [222, 37] on link "Graduação de Verão 2026" at bounding box center [214, 38] width 58 height 6
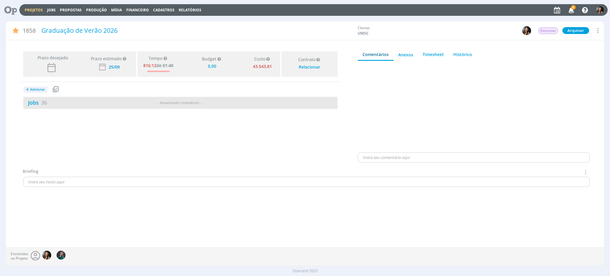
click at [124, 105] on div "Jobs 36" at bounding box center [76, 103] width 106 height 8
type input "0,00"
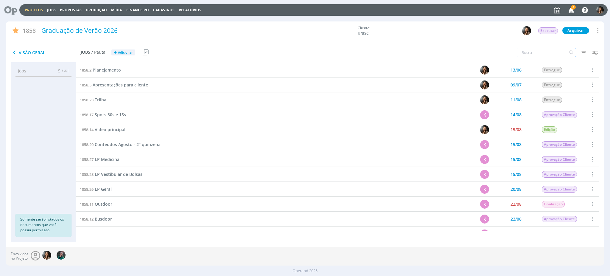
click at [547, 56] on input "text" at bounding box center [546, 53] width 59 height 10
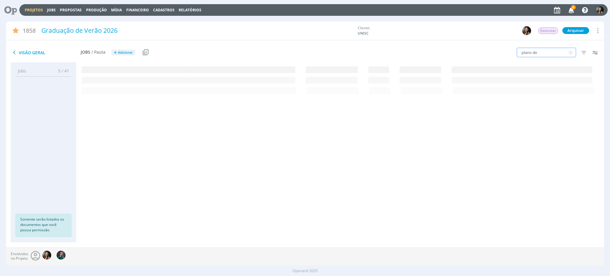
type input "plano de"
click at [115, 68] on span "Plano de mídia" at bounding box center [110, 70] width 30 height 6
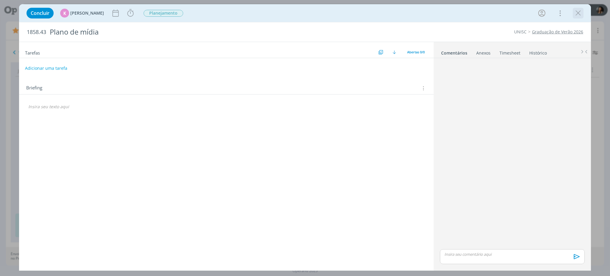
click at [578, 16] on icon "dialog" at bounding box center [578, 13] width 9 height 9
